Goal: Navigation & Orientation: Find specific page/section

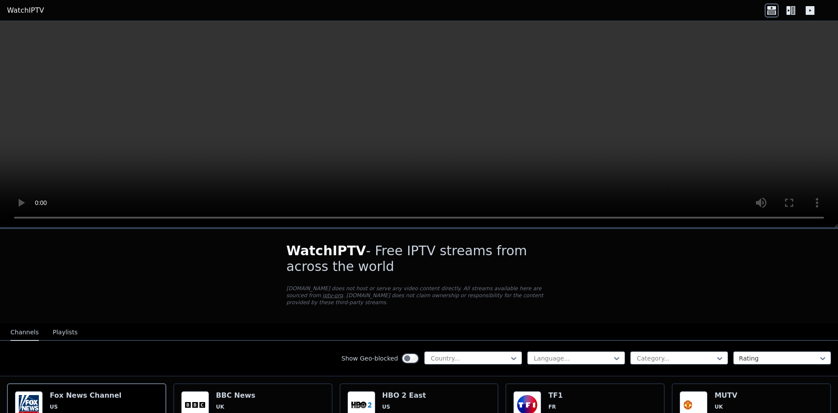
click at [66, 325] on button "Playlists" at bounding box center [65, 332] width 25 height 17
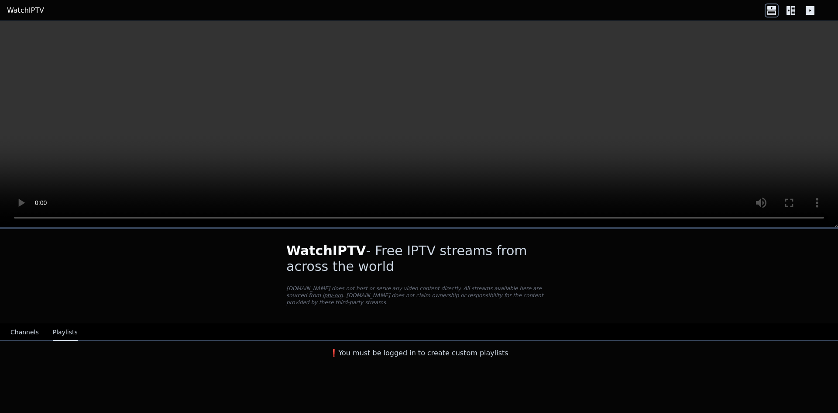
click at [21, 330] on button "Channels" at bounding box center [24, 332] width 28 height 17
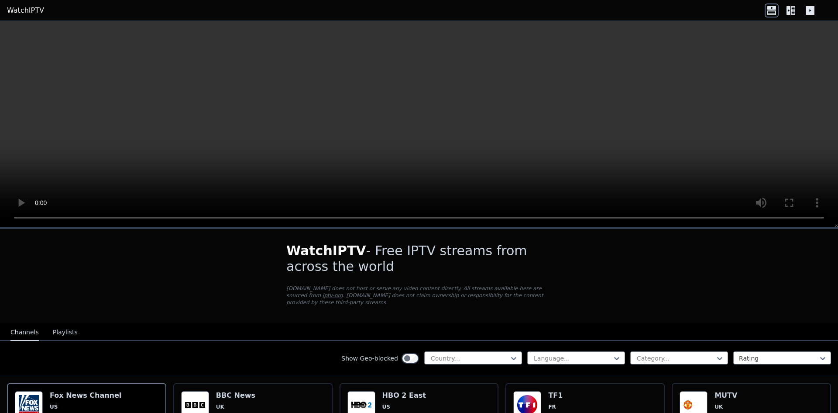
click at [786, 11] on icon at bounding box center [791, 10] width 14 height 14
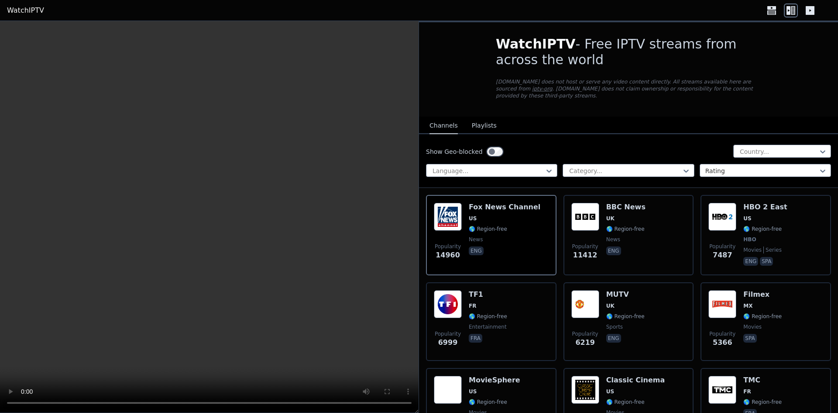
click at [769, 12] on icon at bounding box center [772, 10] width 14 height 14
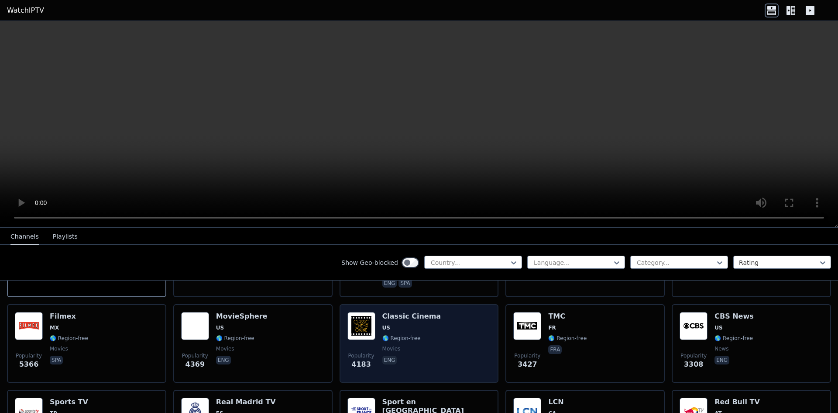
scroll to position [175, 0]
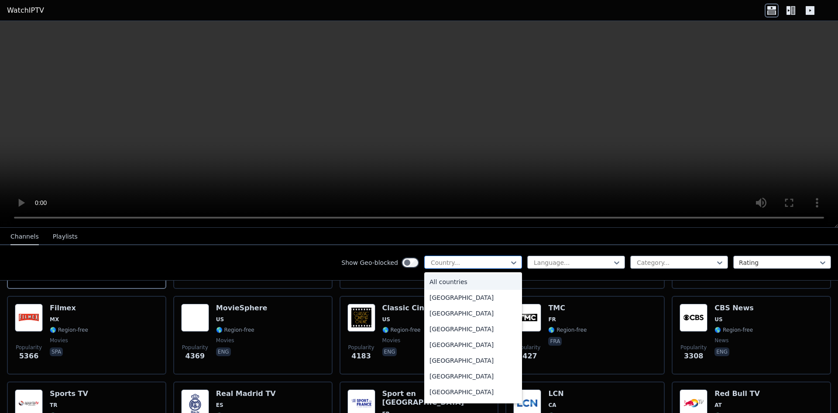
click at [450, 261] on div at bounding box center [469, 262] width 79 height 9
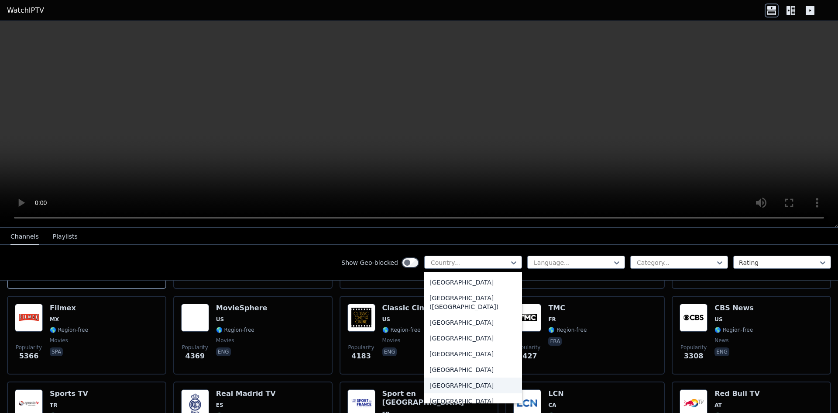
scroll to position [2009, 0]
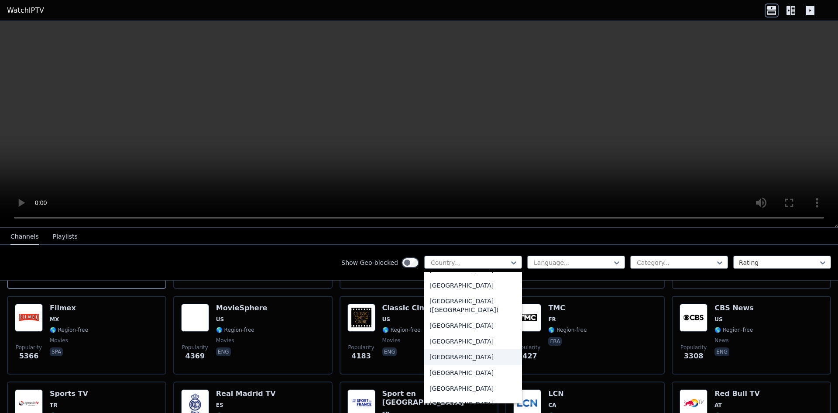
click at [459, 352] on div "[GEOGRAPHIC_DATA]" at bounding box center [473, 357] width 98 height 16
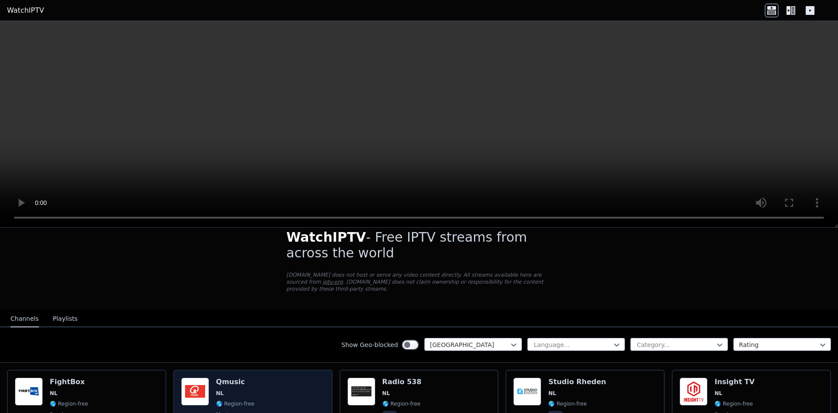
scroll to position [44, 0]
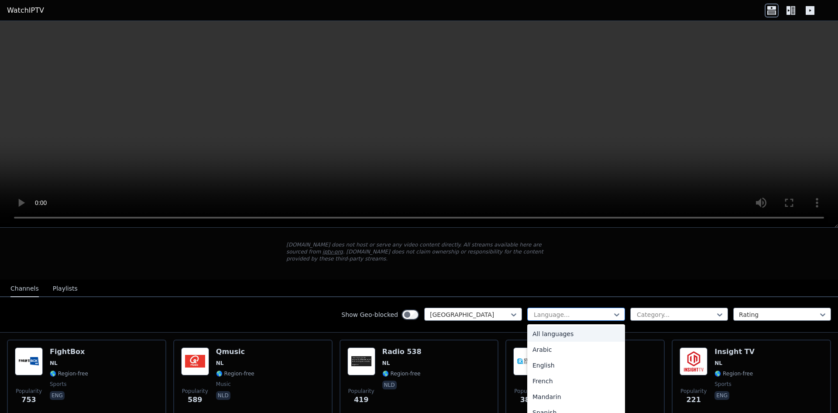
click at [577, 307] on div "Language..." at bounding box center [577, 313] width 98 height 13
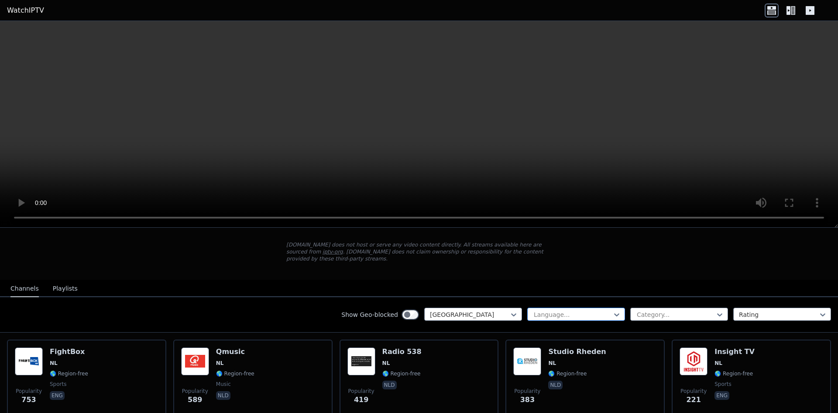
click at [577, 307] on div "Language..." at bounding box center [577, 313] width 98 height 13
click at [672, 307] on div "Category..." at bounding box center [680, 313] width 98 height 13
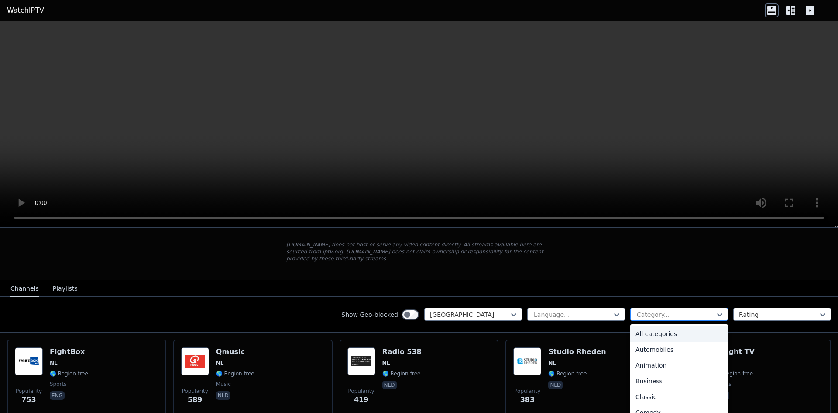
drag, startPoint x: 672, startPoint y: 302, endPoint x: 689, endPoint y: 305, distance: 17.3
click at [672, 307] on div "Category..." at bounding box center [680, 313] width 98 height 13
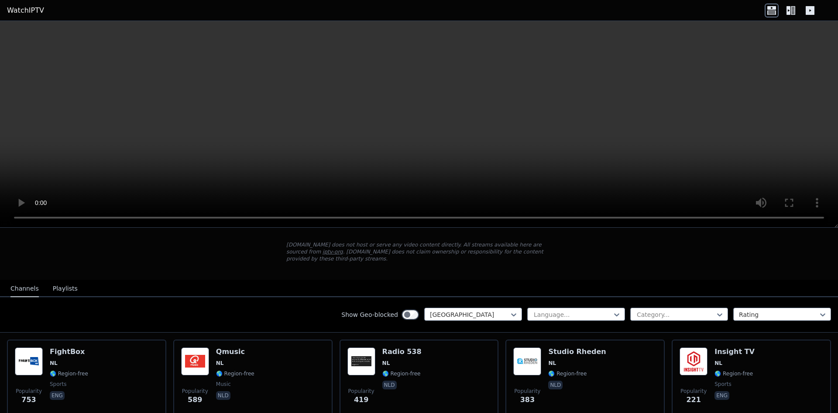
click at [774, 300] on div "Show Geo-blocked Netherlands Language... Category... Rating" at bounding box center [419, 314] width 838 height 35
click at [774, 310] on div at bounding box center [778, 314] width 79 height 9
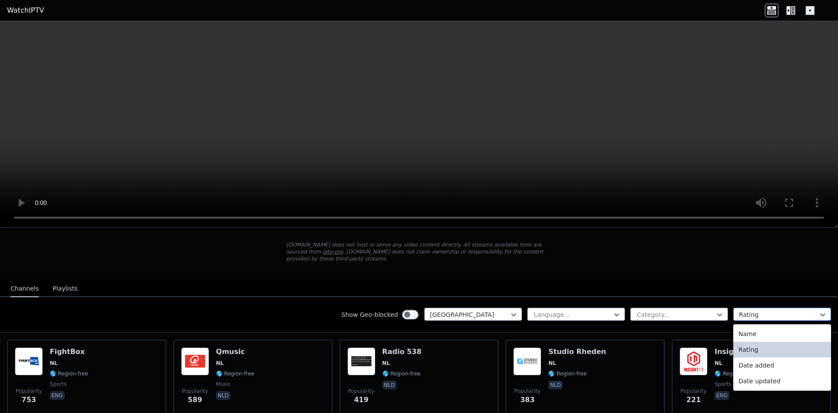
click at [774, 310] on div at bounding box center [778, 314] width 79 height 9
